Goal: Task Accomplishment & Management: Use online tool/utility

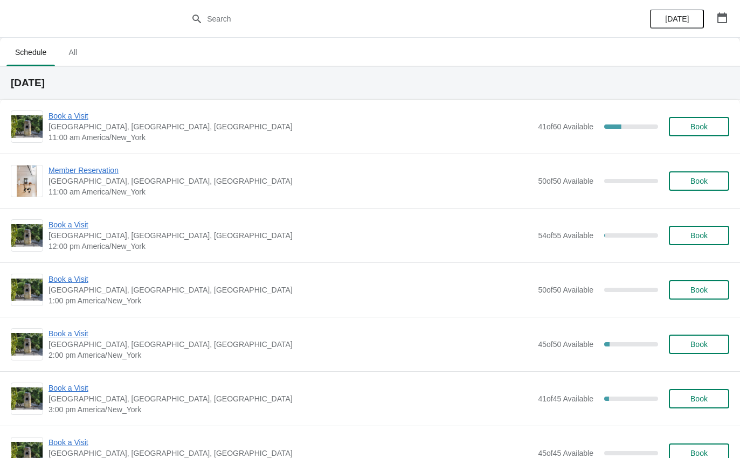
click at [79, 120] on span "Book a Visit" at bounding box center [291, 115] width 484 height 11
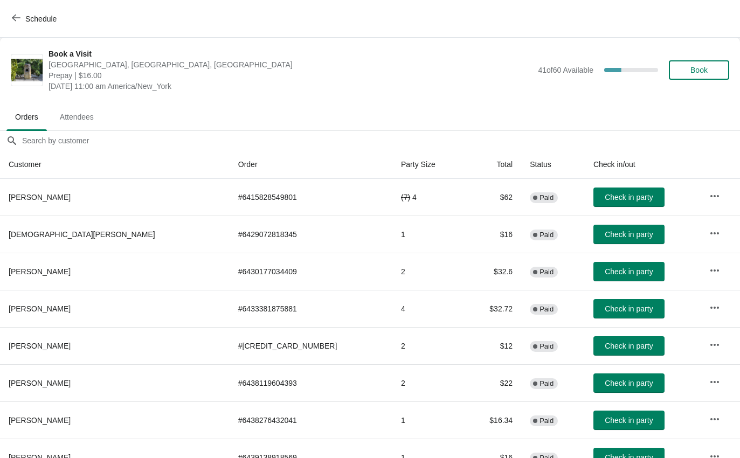
click at [605, 196] on span "Check in party" at bounding box center [629, 197] width 48 height 9
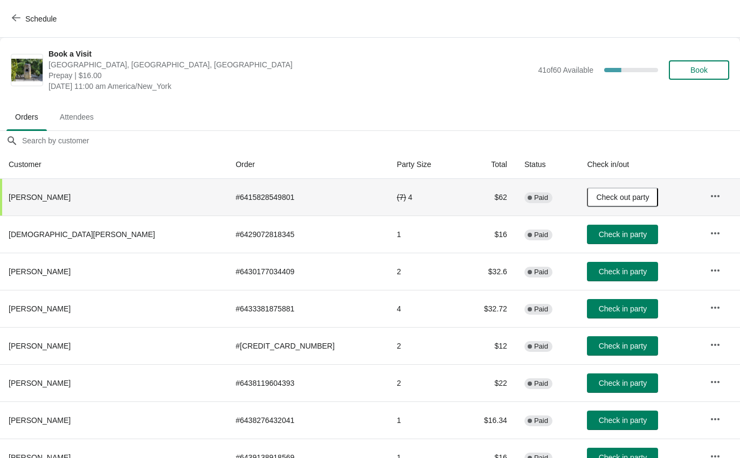
click at [609, 383] on span "Check in party" at bounding box center [623, 383] width 48 height 9
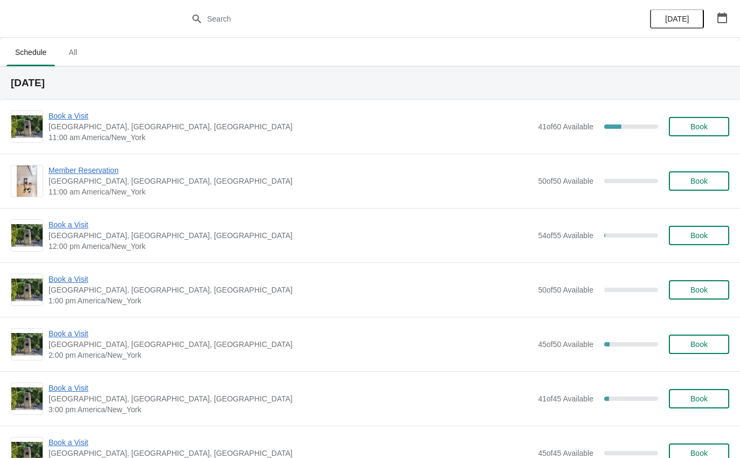
click at [82, 120] on span "Book a Visit" at bounding box center [291, 115] width 484 height 11
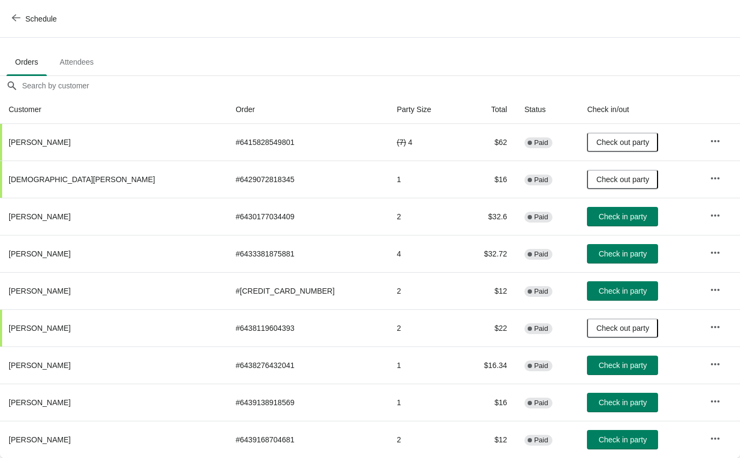
scroll to position [55, 0]
click at [593, 396] on button "Check in party" at bounding box center [622, 402] width 71 height 19
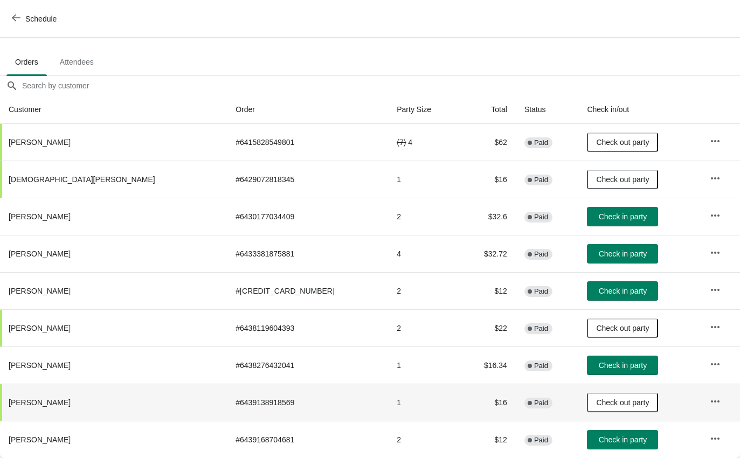
click at [595, 285] on button "Check in party" at bounding box center [622, 290] width 71 height 19
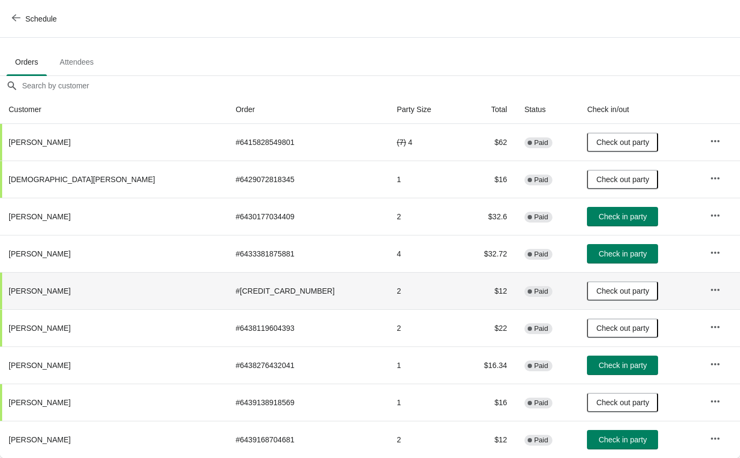
click at [599, 365] on span "Check in party" at bounding box center [623, 365] width 48 height 9
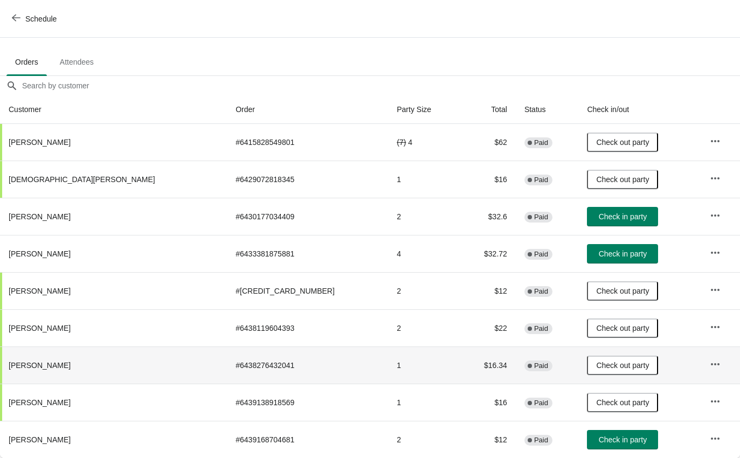
click at [599, 437] on span "Check in party" at bounding box center [623, 439] width 48 height 9
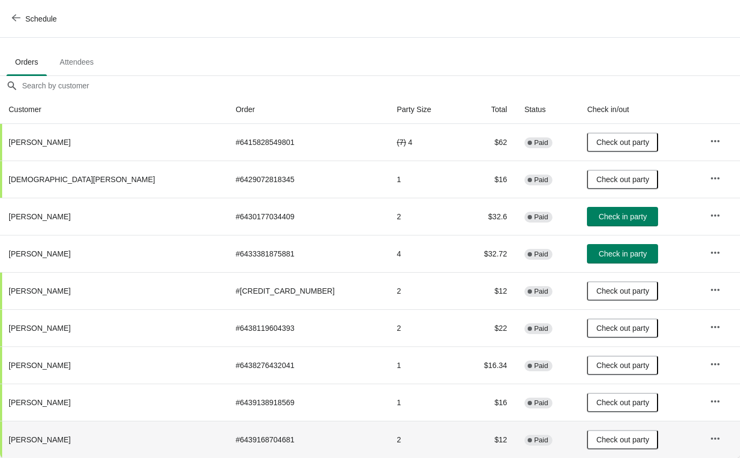
click at [599, 216] on span "Check in party" at bounding box center [623, 216] width 48 height 9
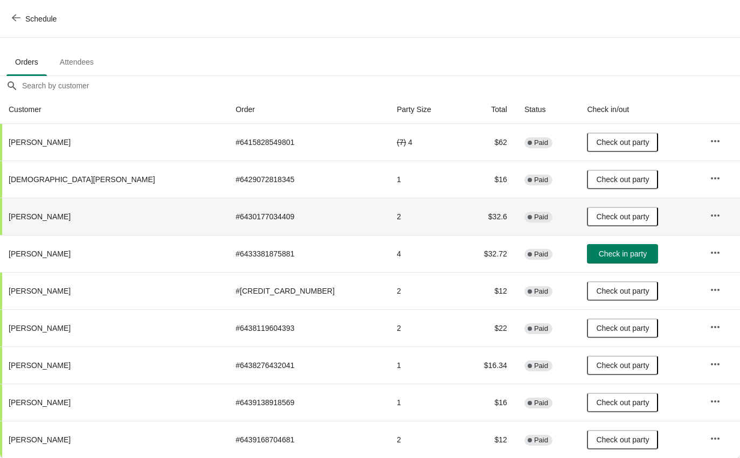
click at [33, 27] on button "Schedule" at bounding box center [35, 18] width 60 height 19
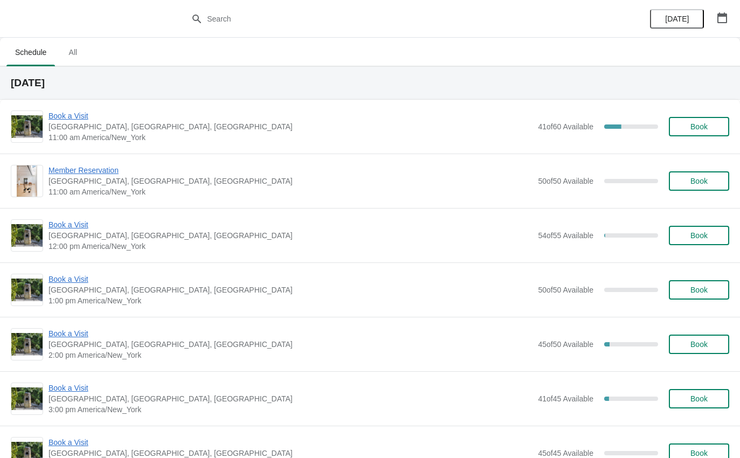
click at [79, 224] on span "Book a Visit" at bounding box center [291, 224] width 484 height 11
